Goal: Check status: Check status

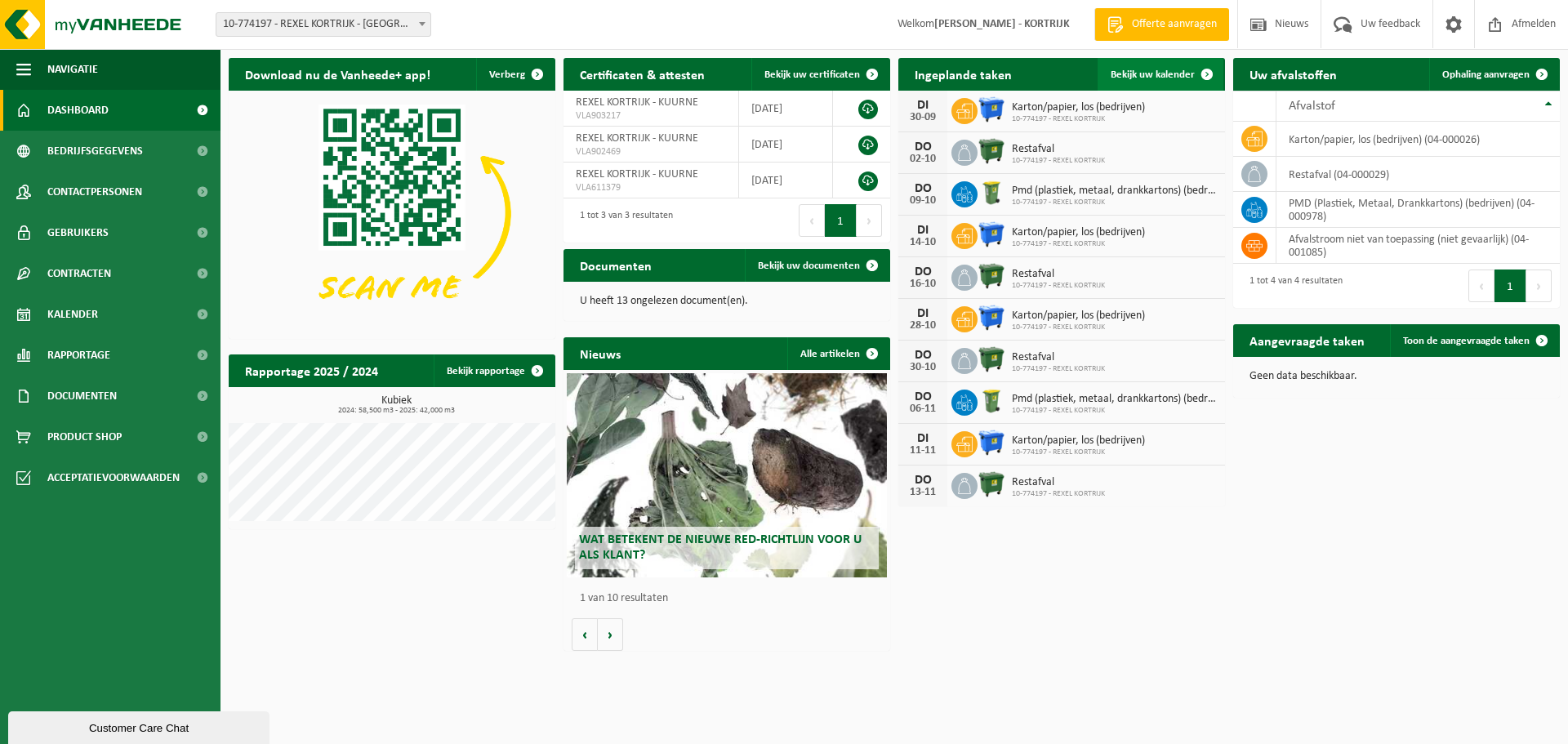
click at [1130, 71] on span "Bekijk uw kalender" at bounding box center [1152, 75] width 84 height 11
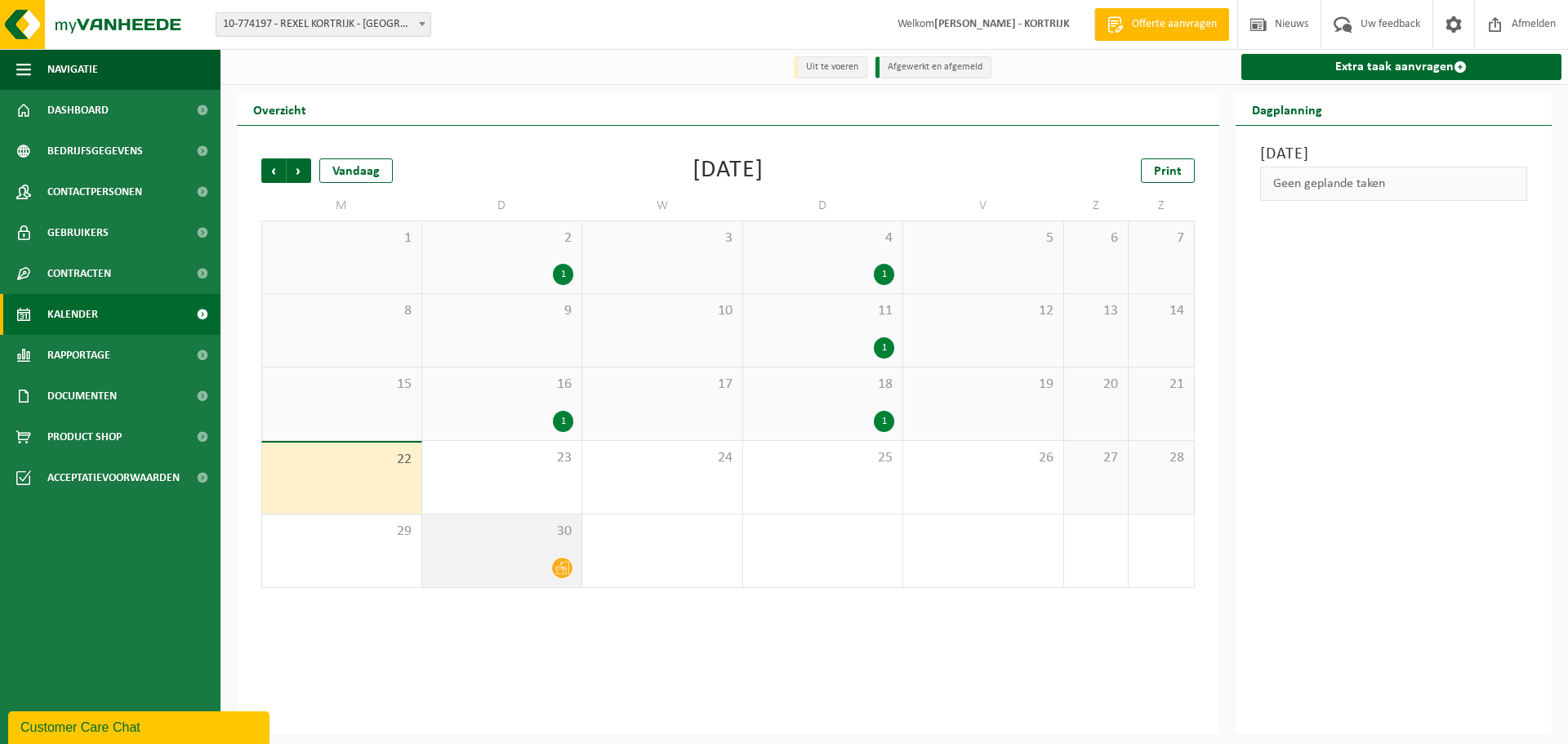
click at [563, 575] on icon at bounding box center [562, 568] width 14 height 13
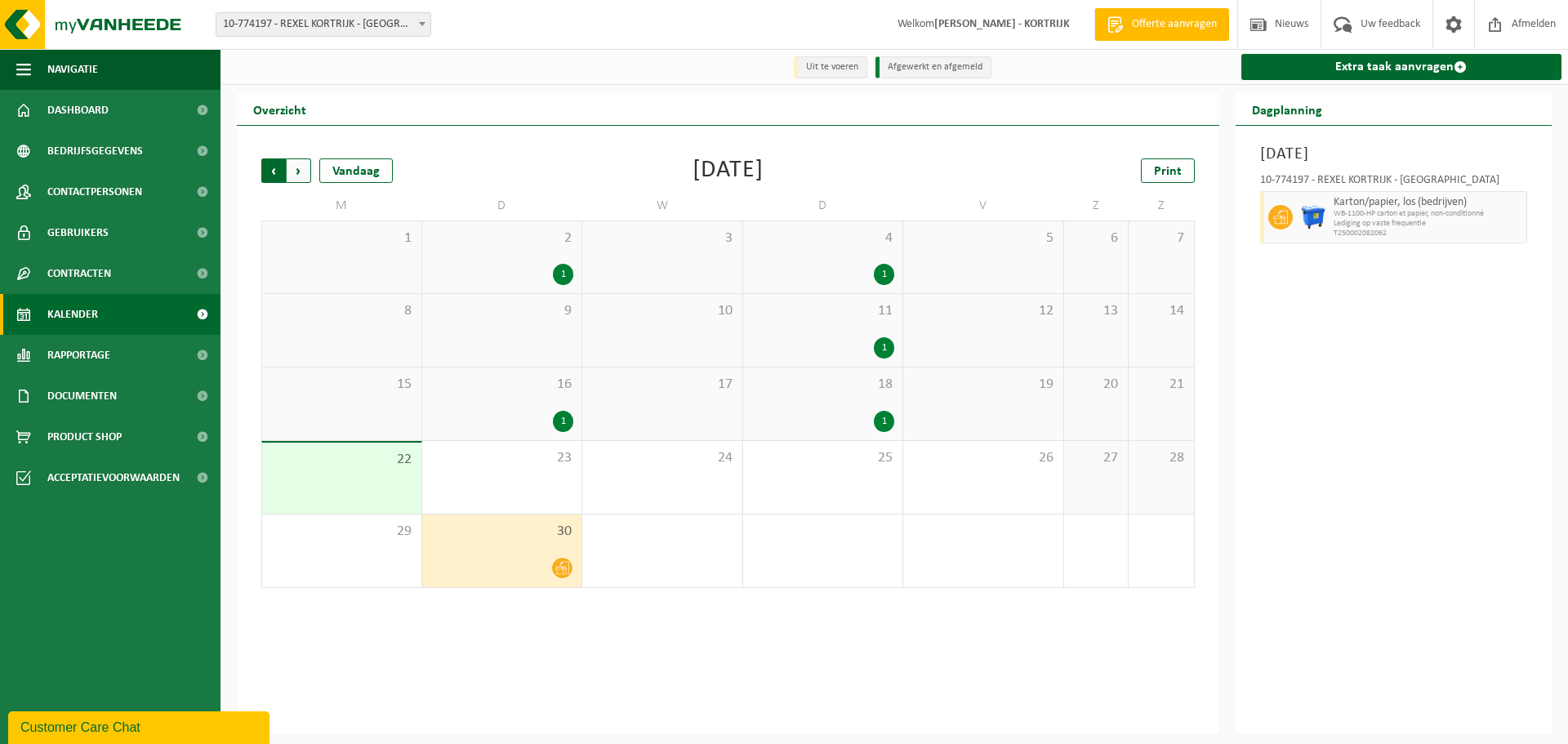
click at [294, 173] on span "Volgende" at bounding box center [299, 171] width 25 height 25
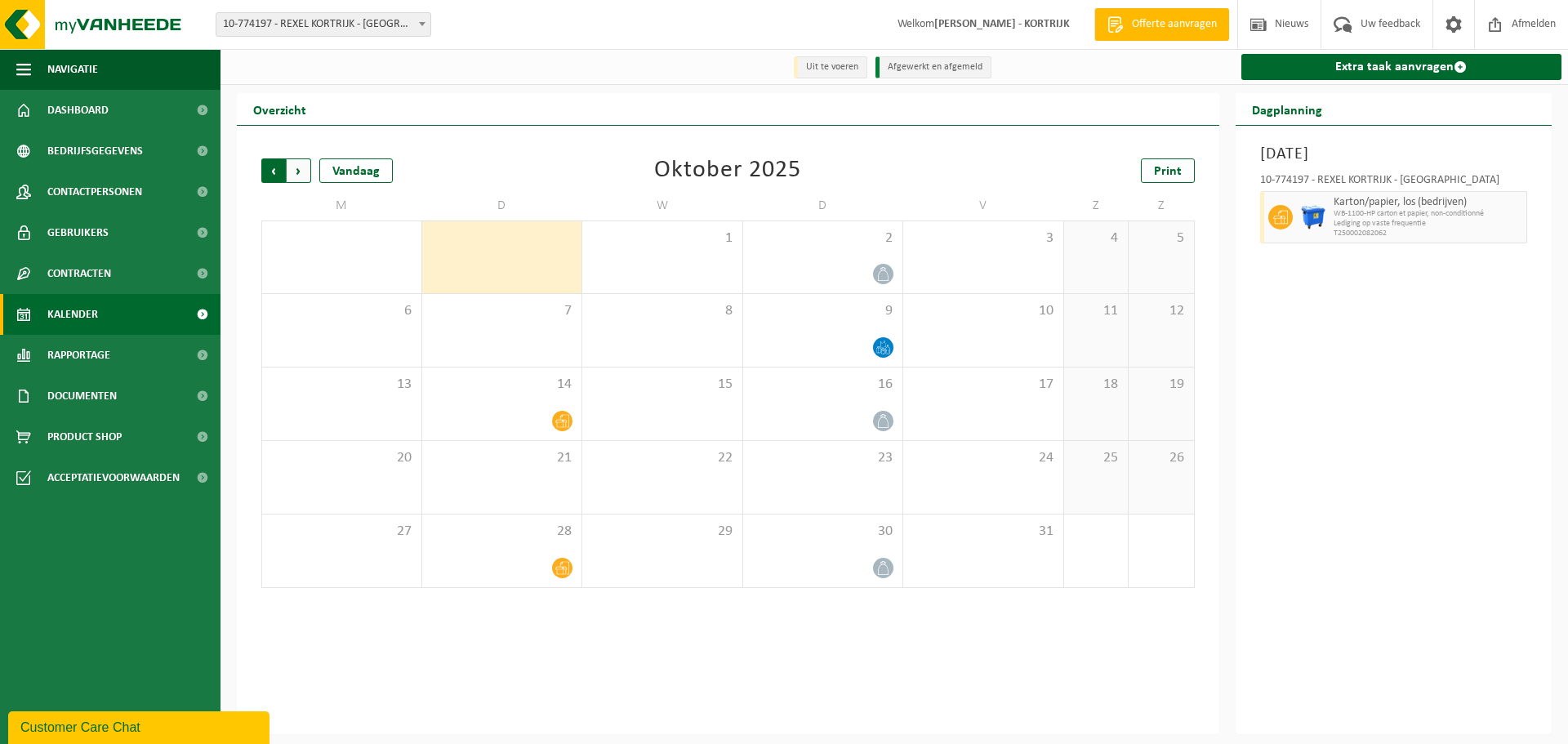
click at [307, 165] on span "Volgende" at bounding box center [299, 171] width 25 height 25
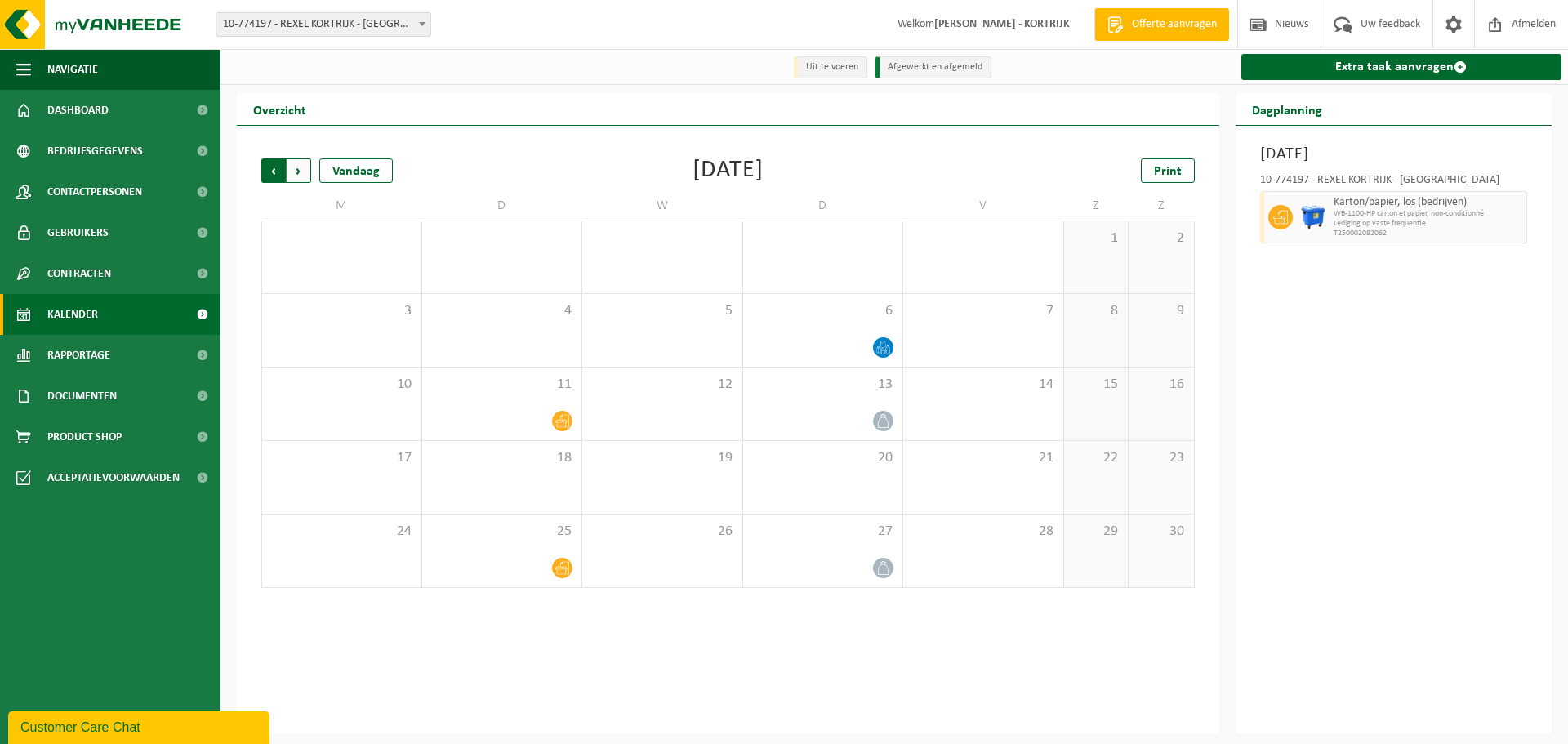
click at [294, 176] on span "Volgende" at bounding box center [299, 171] width 25 height 25
click at [263, 173] on span "Vorige" at bounding box center [274, 171] width 25 height 25
